Goal: Communication & Community: Answer question/provide support

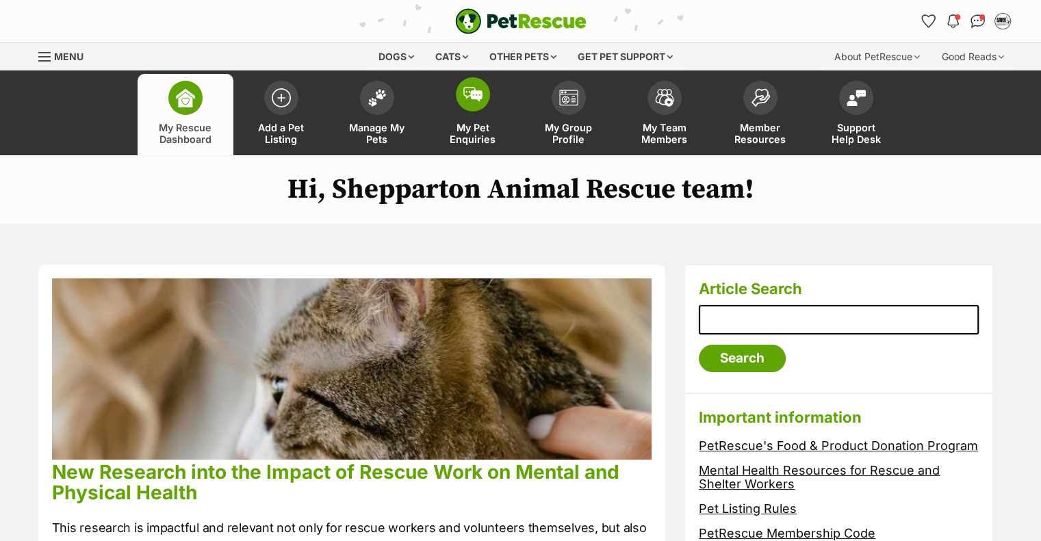
click at [465, 127] on span "My Pet Enquiries" at bounding box center [473, 133] width 62 height 23
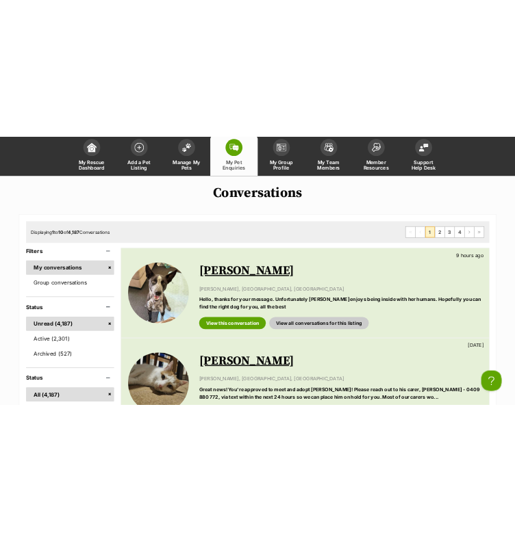
scroll to position [68, 0]
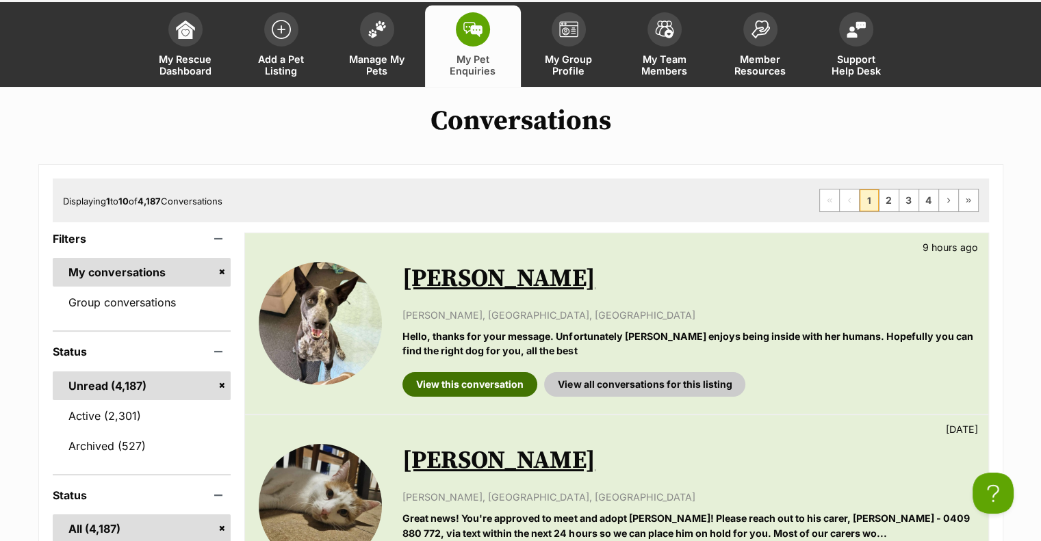
click at [469, 372] on link "View this conversation" at bounding box center [470, 384] width 135 height 25
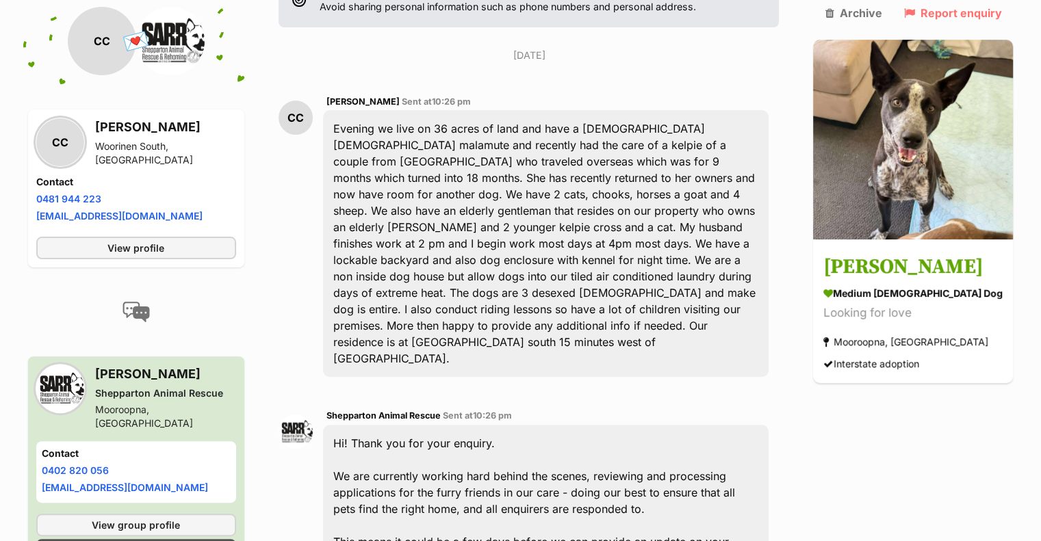
scroll to position [274, 0]
